Goal: Check status

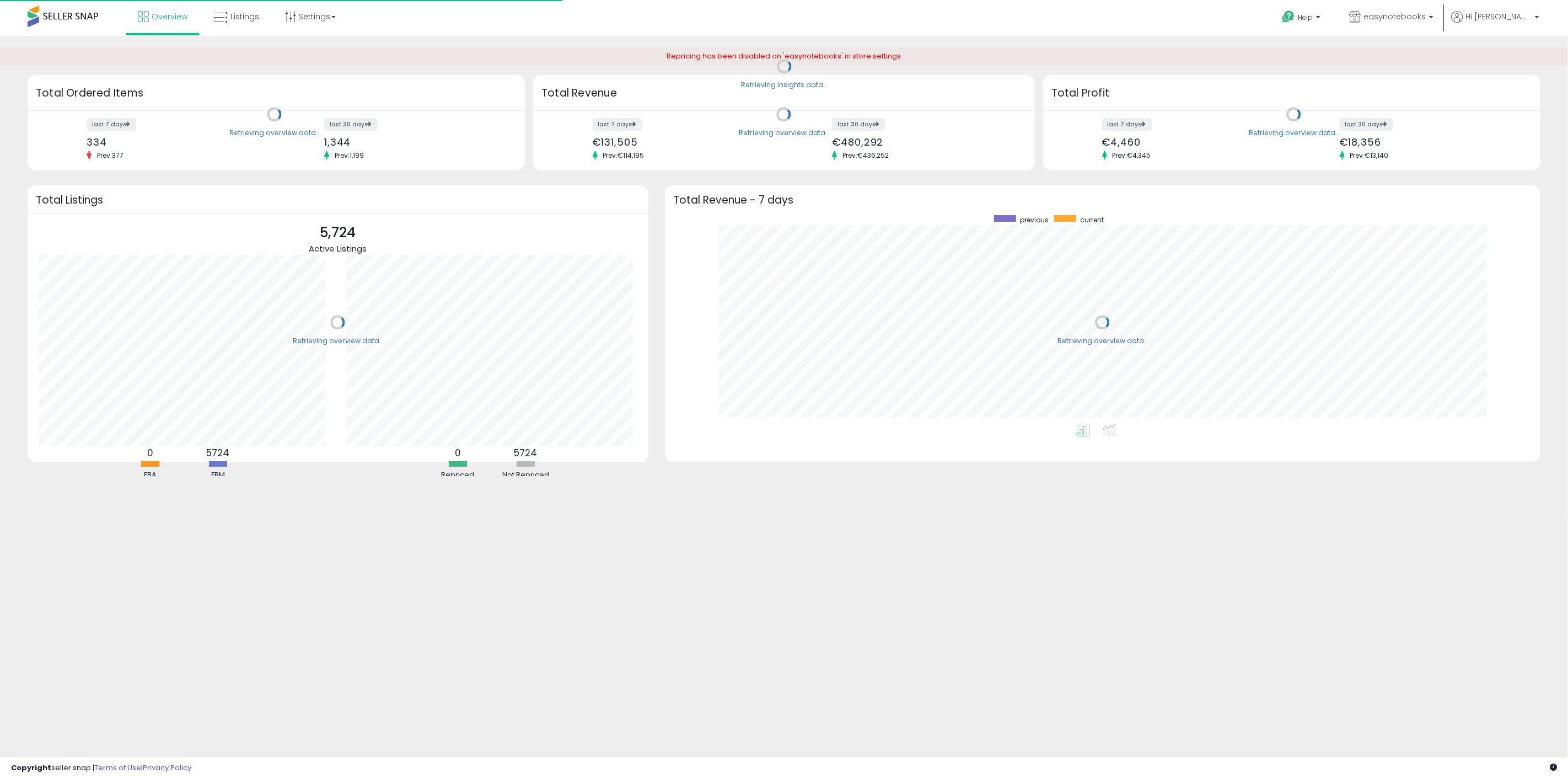
scroll to position [208, 853]
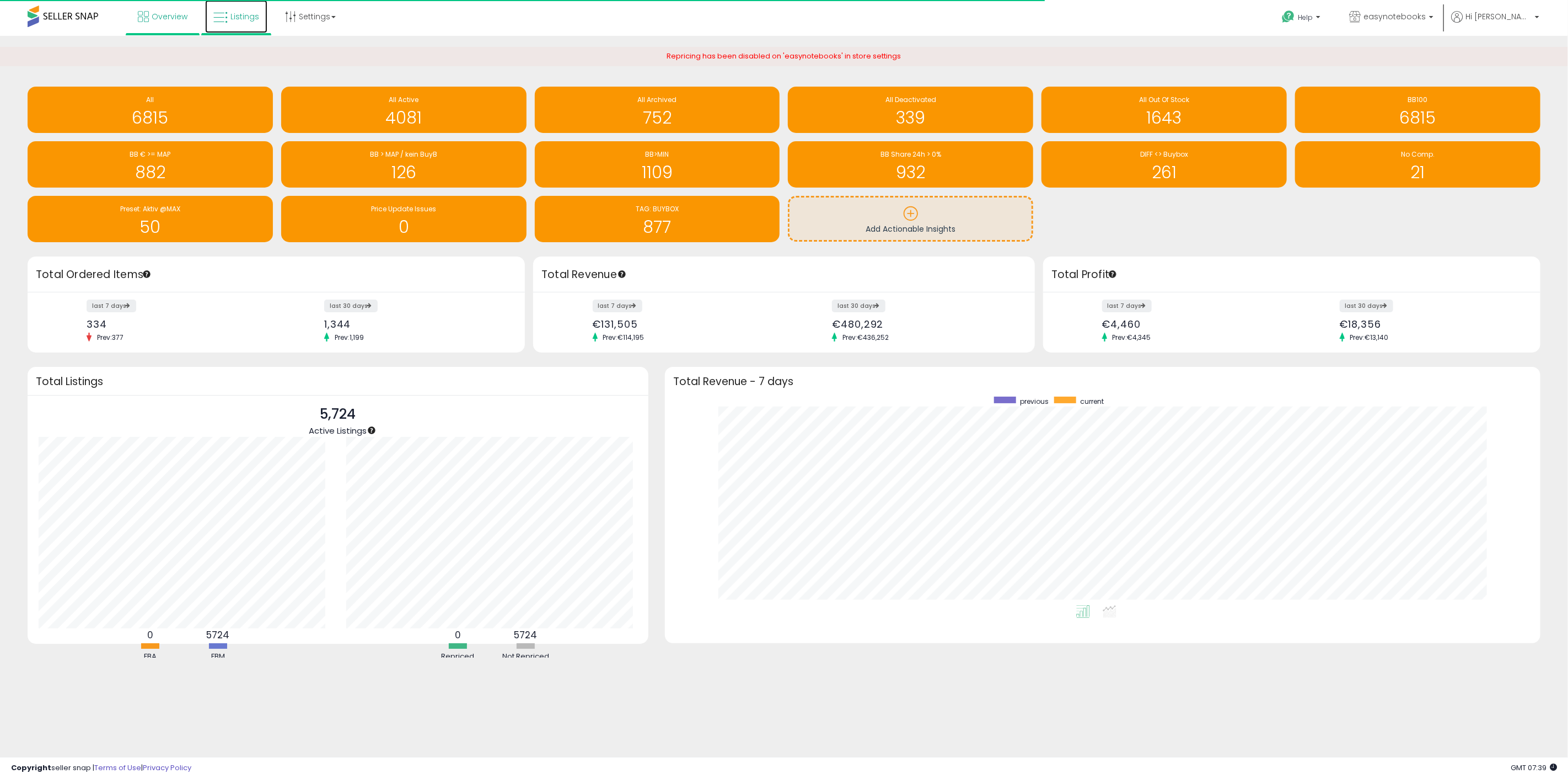
click at [252, 24] on link "Listings" at bounding box center [236, 16] width 62 height 33
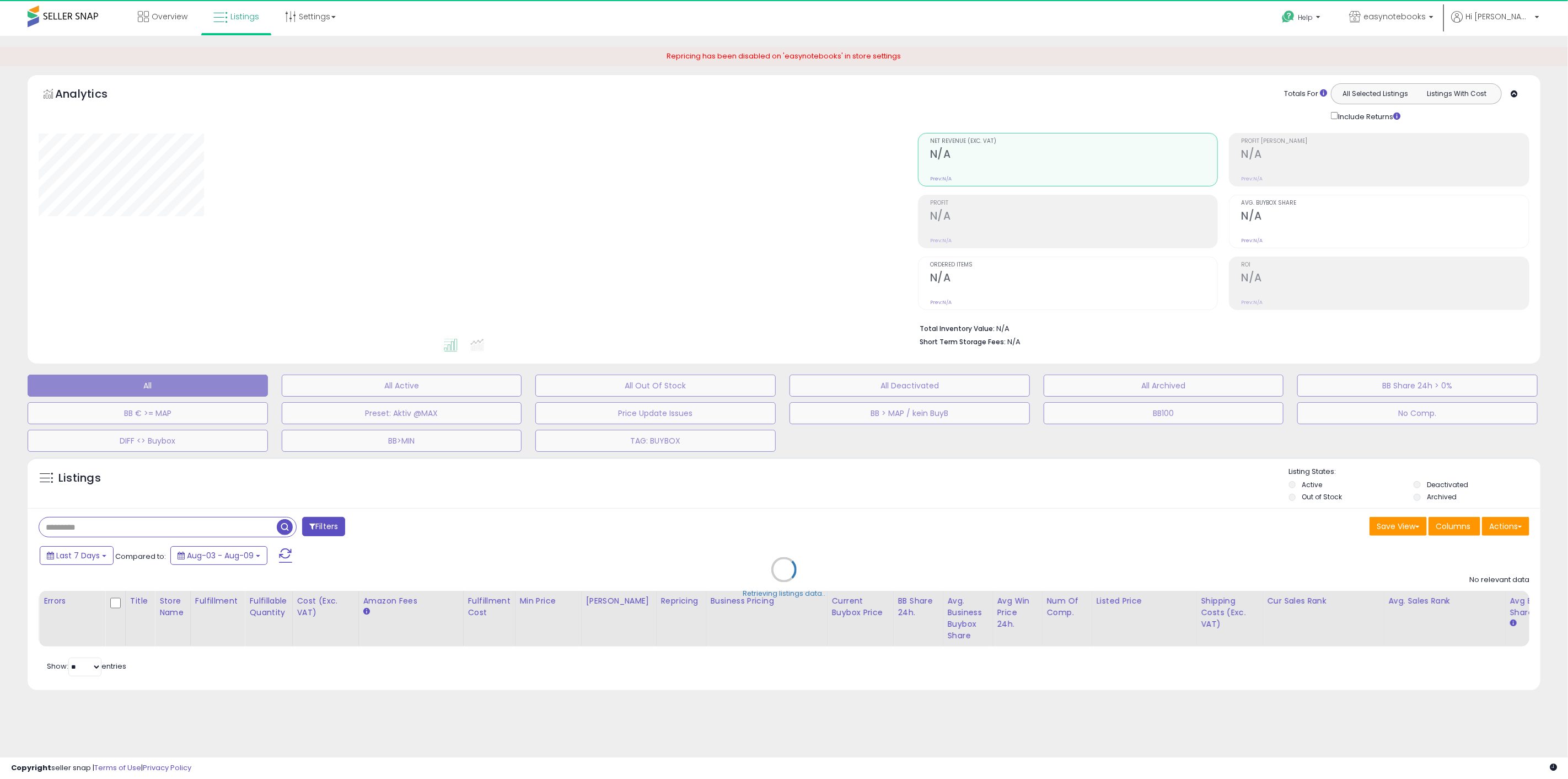
select select "**"
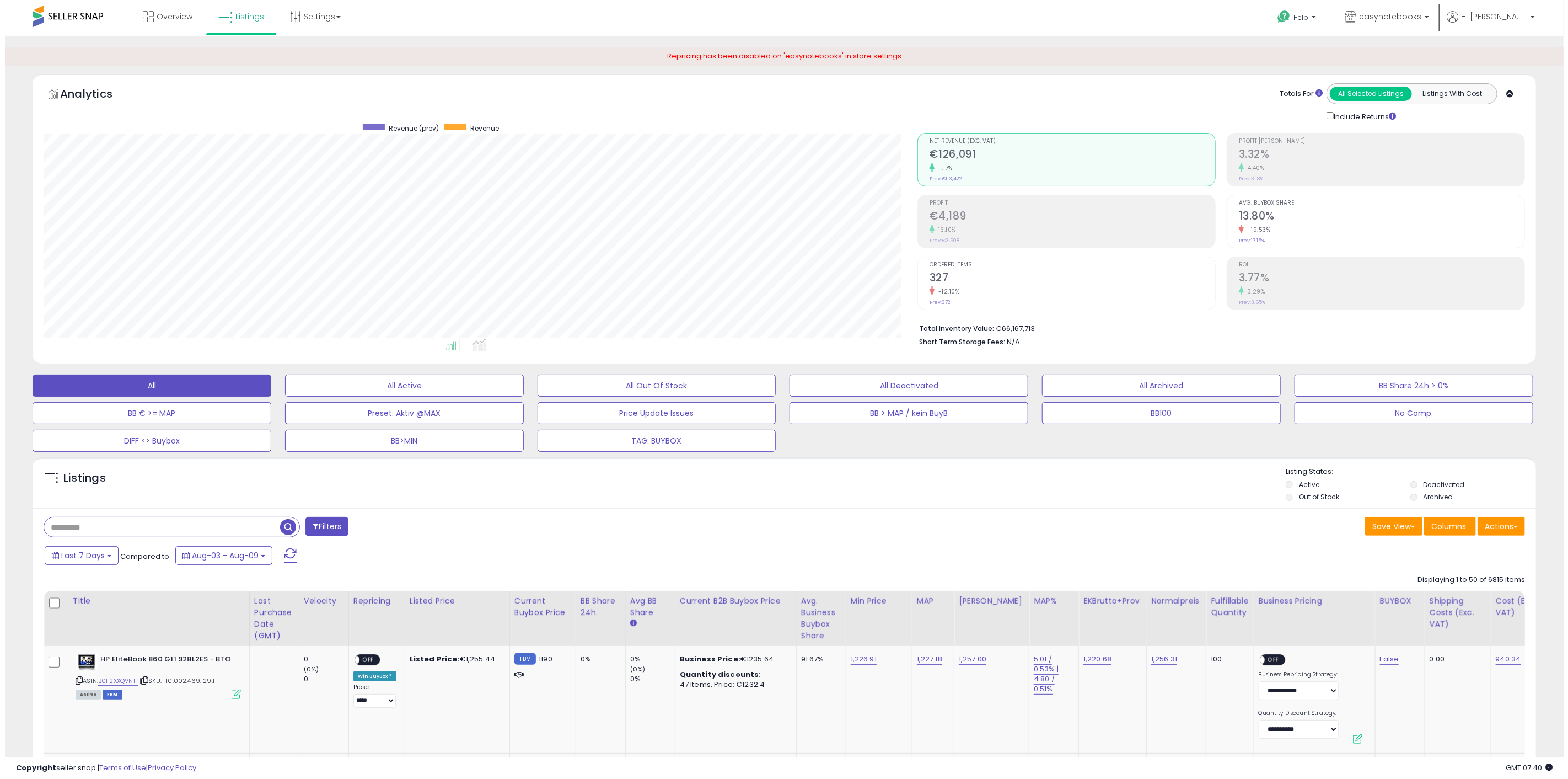
scroll to position [226, 874]
click at [1286, 200] on span "Avg. Buybox Share" at bounding box center [1376, 203] width 285 height 6
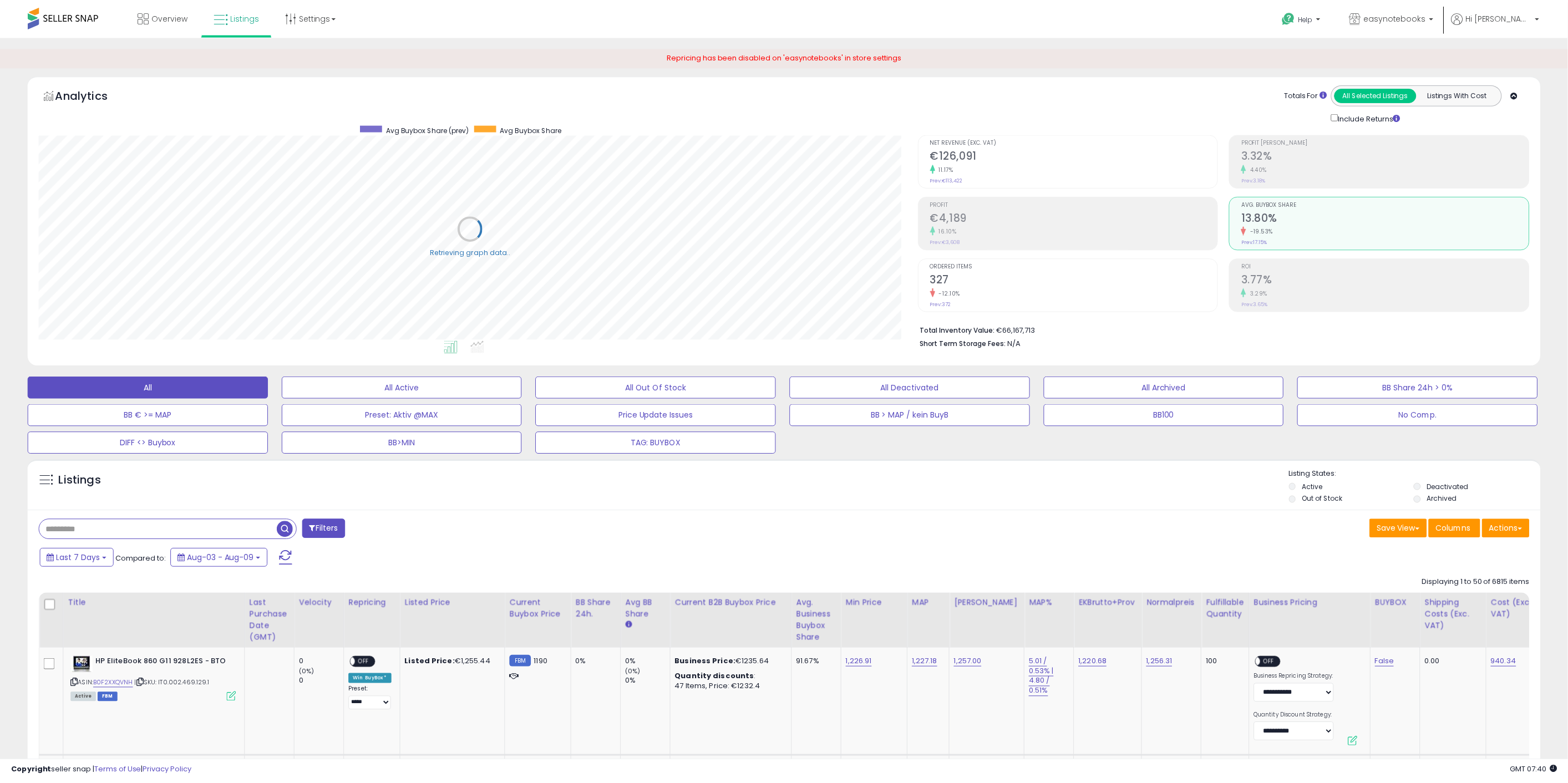
scroll to position [554280, 553686]
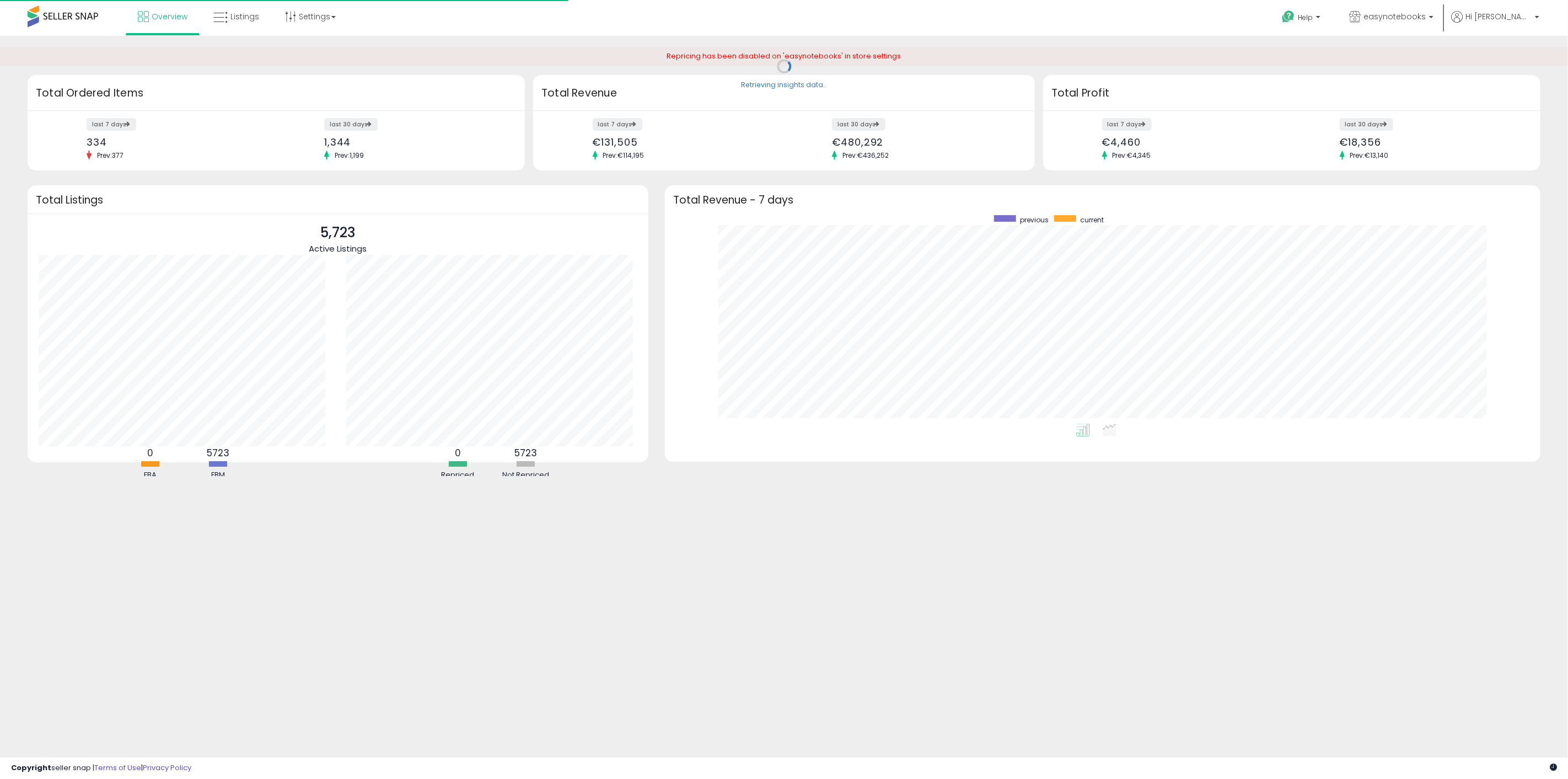
scroll to position [208, 853]
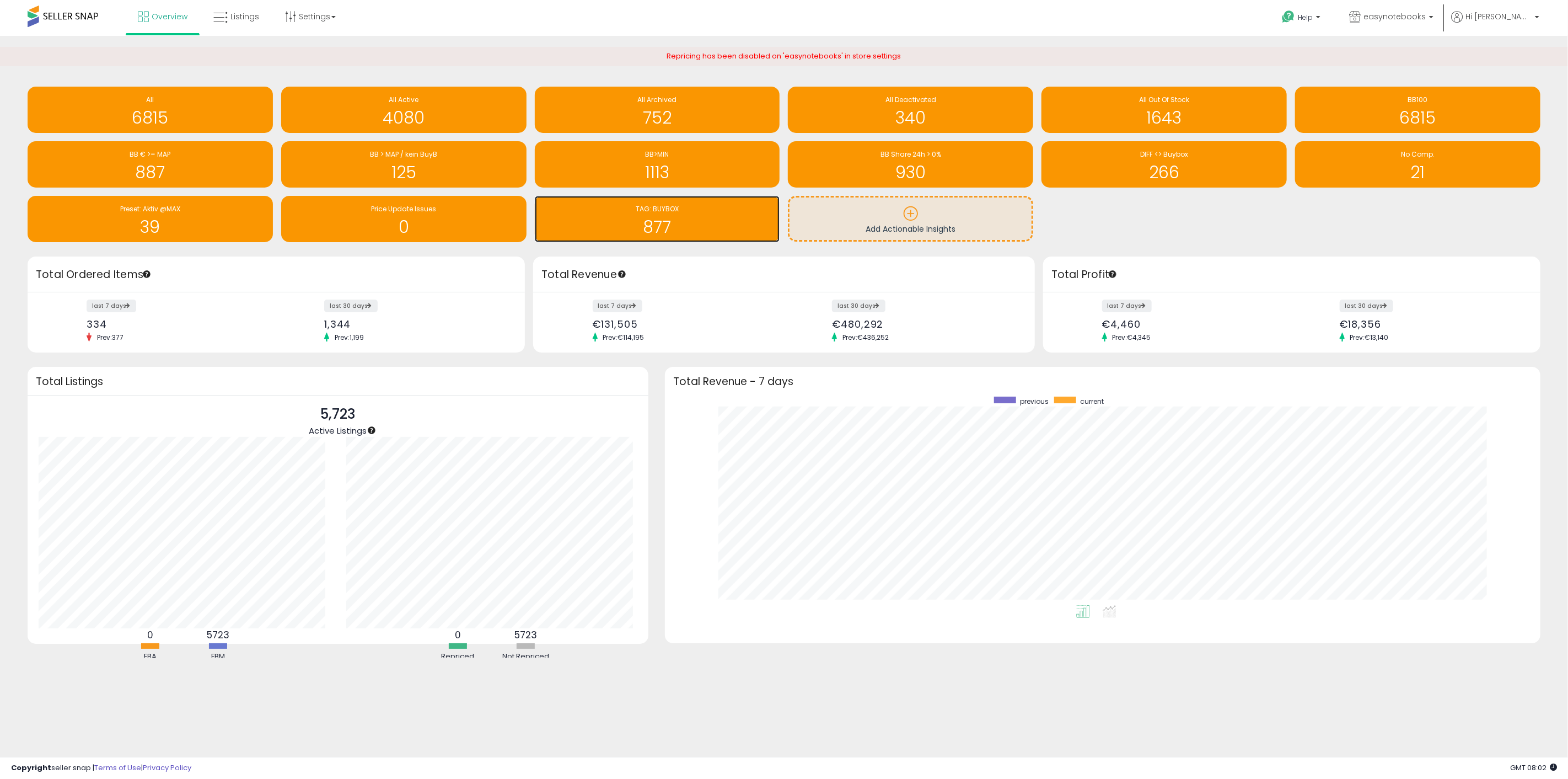
click at [669, 211] on span "TAG: BUYBOX" at bounding box center [657, 208] width 43 height 9
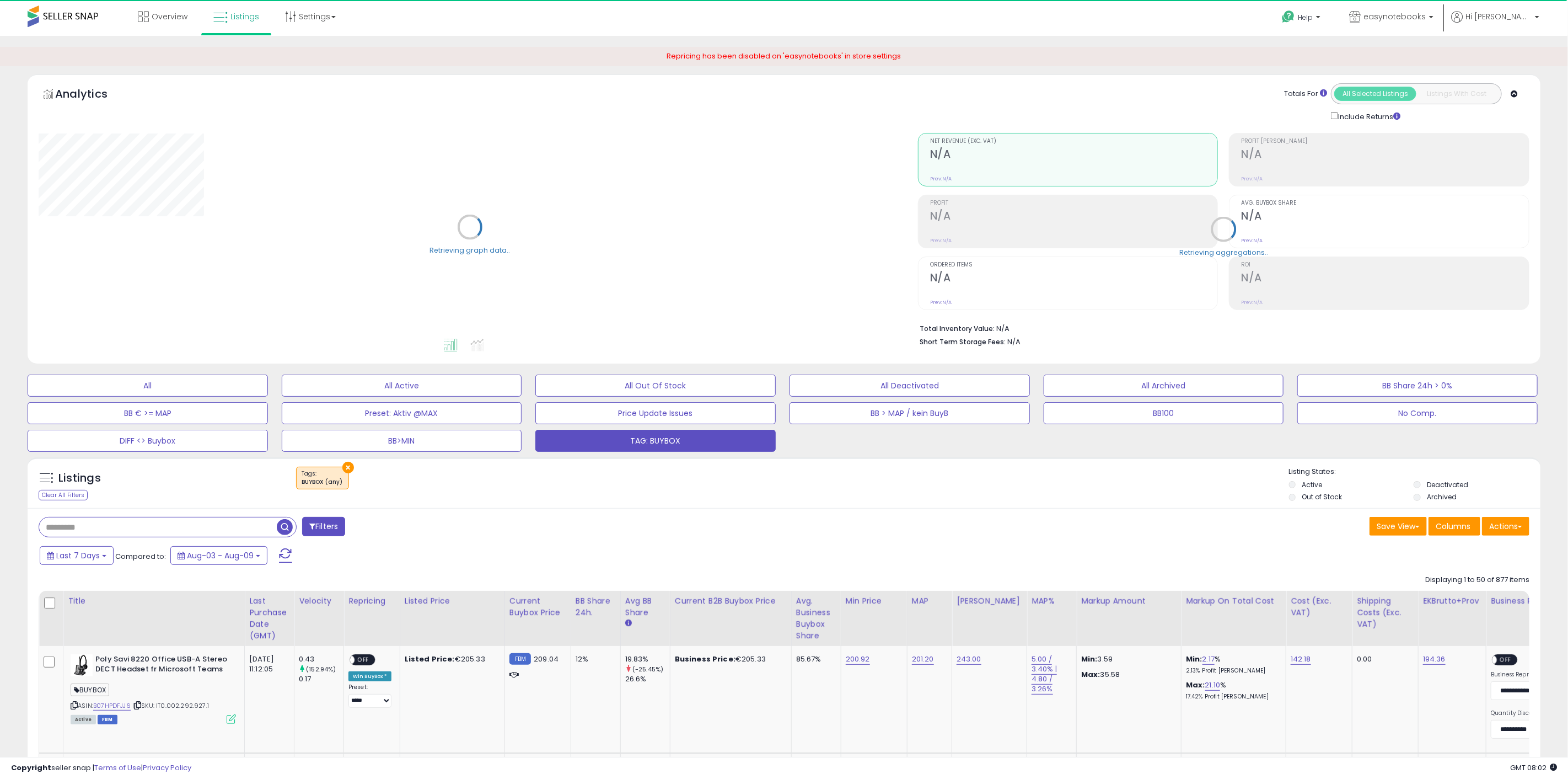
select select "**"
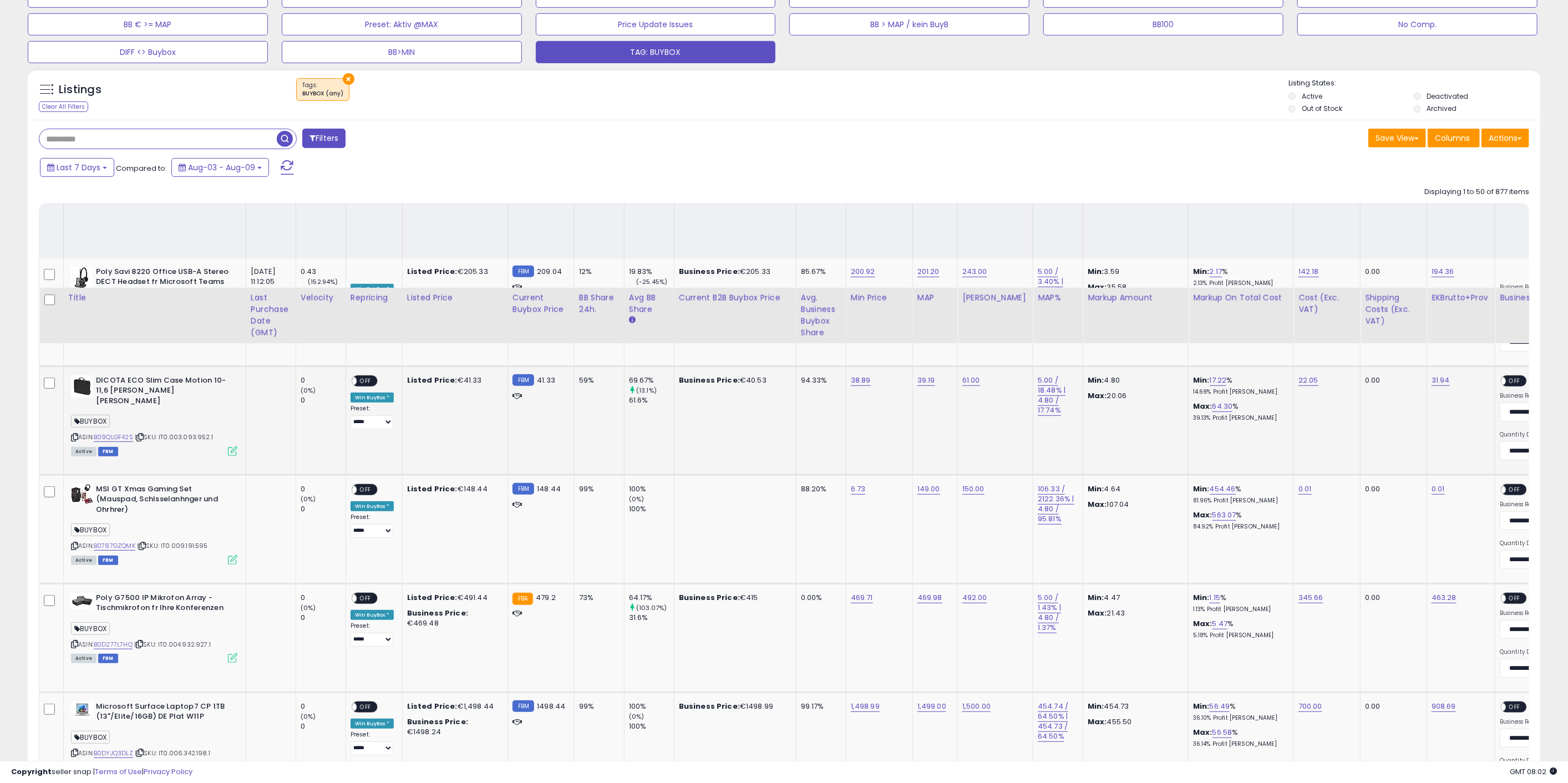
scroll to position [369, 0]
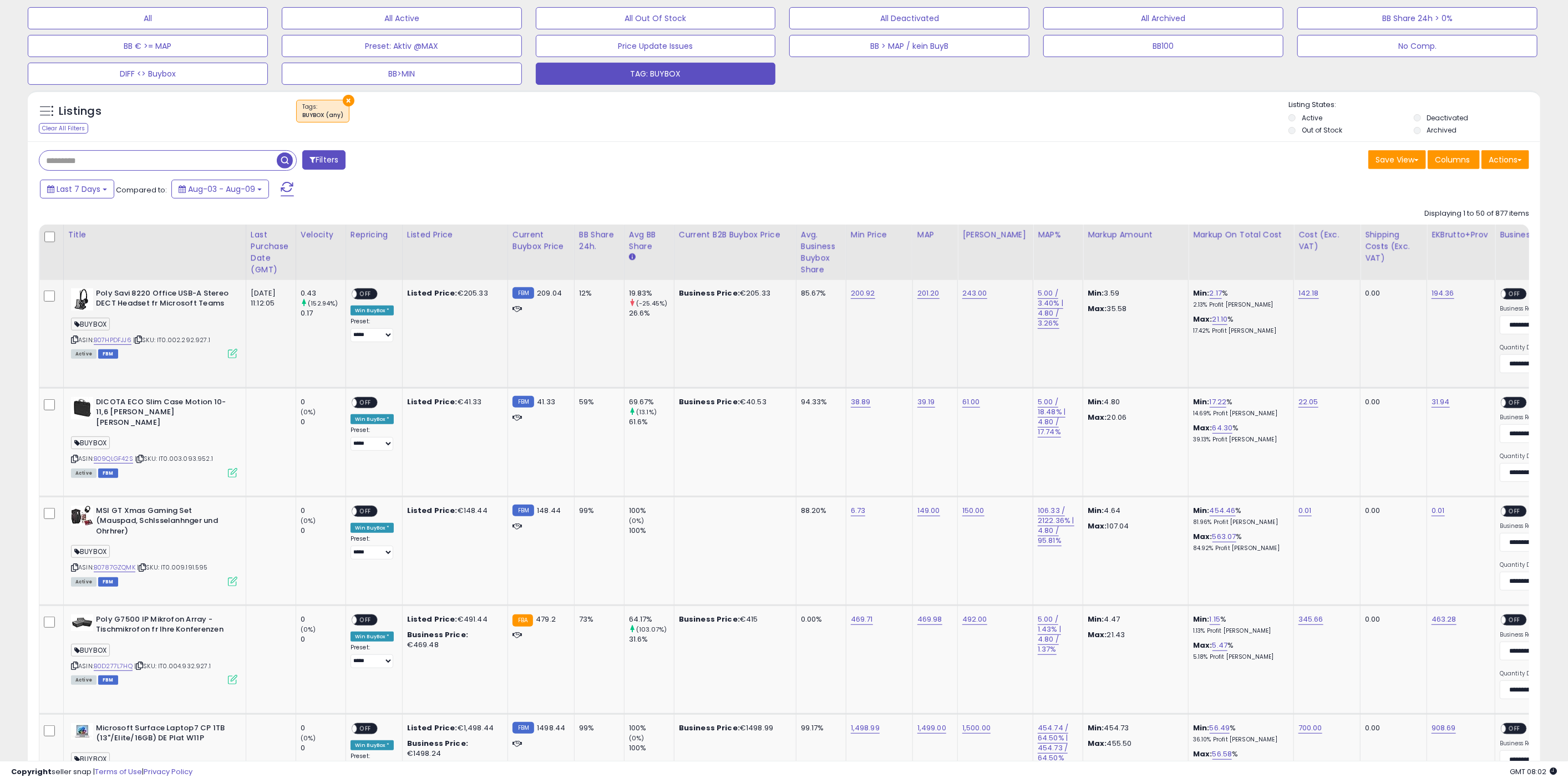
click at [141, 340] on icon at bounding box center [138, 340] width 7 height 6
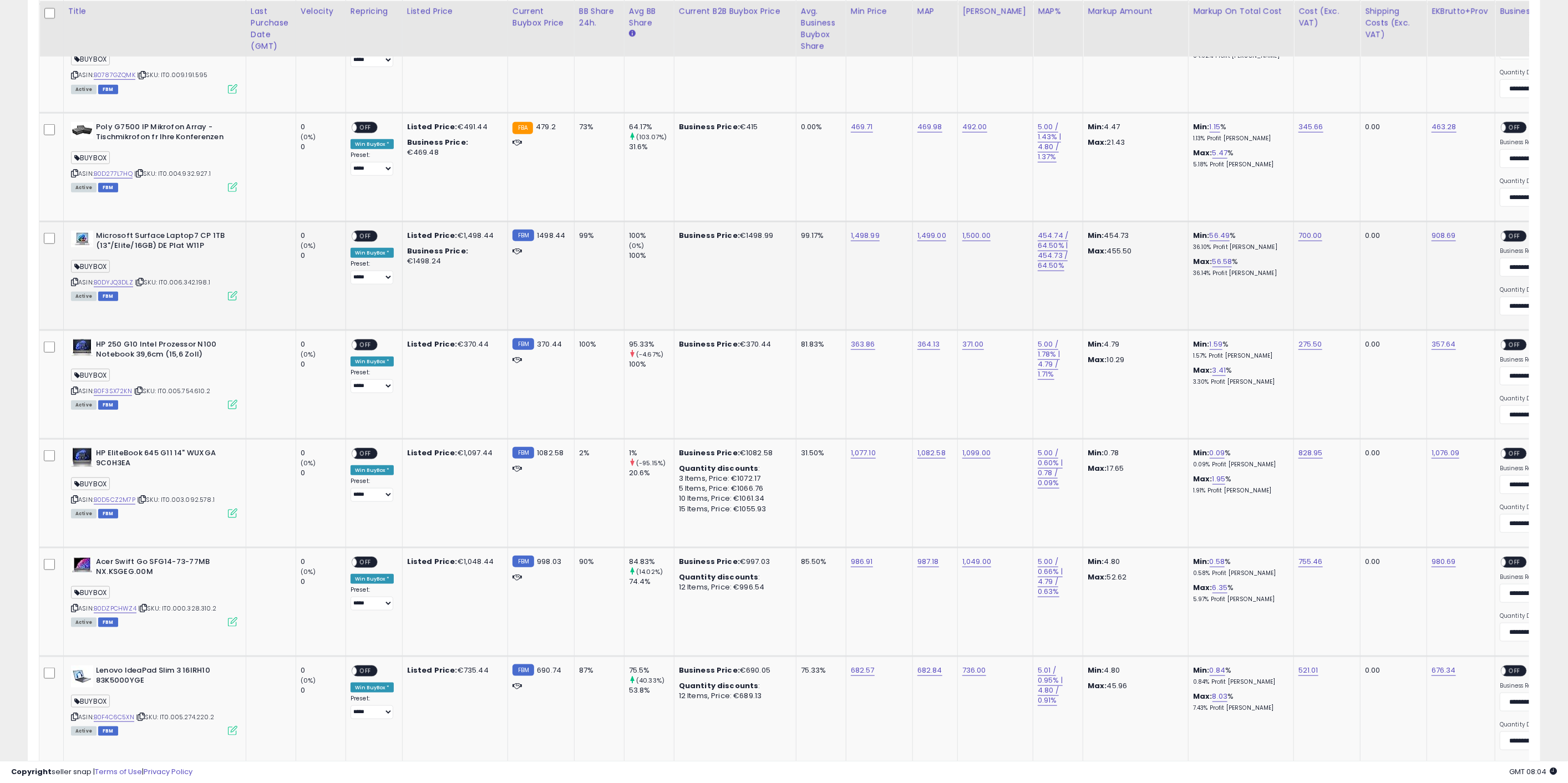
scroll to position [862, 0]
click at [143, 498] on icon at bounding box center [142, 499] width 7 height 6
